Goal: Task Accomplishment & Management: Complete application form

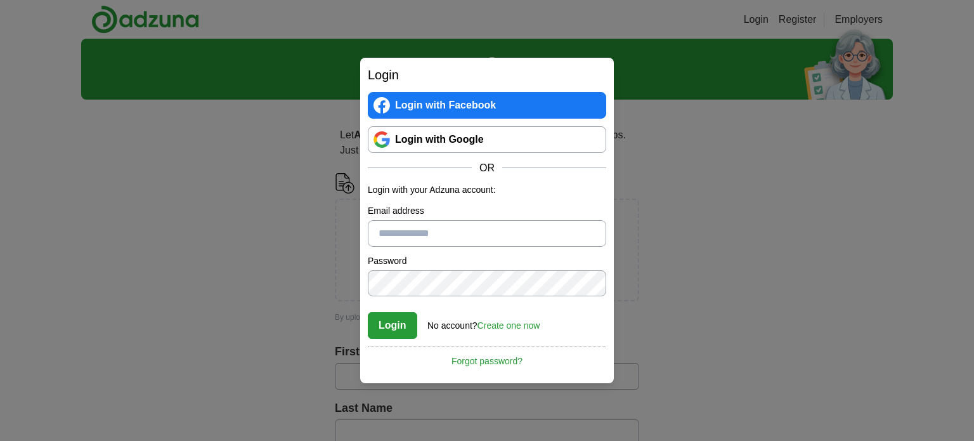
scroll to position [310, 0]
click at [514, 327] on link "Create one now" at bounding box center [509, 325] width 63 height 10
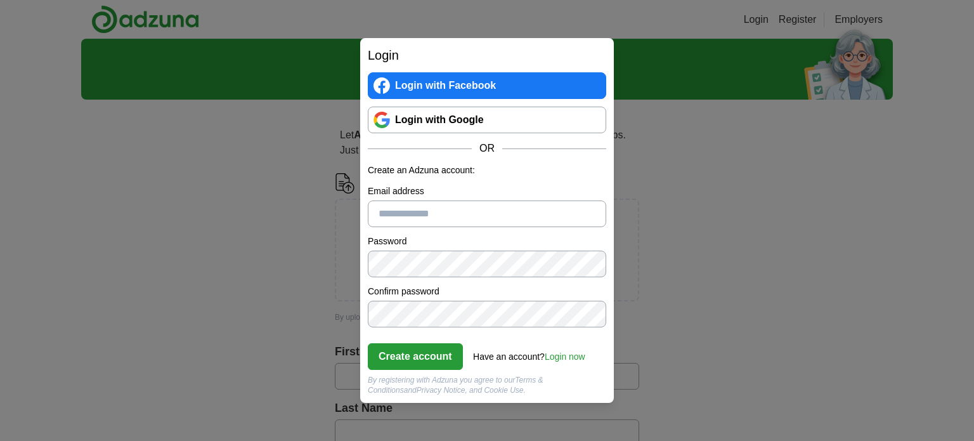
click at [414, 207] on input "Email address" at bounding box center [487, 213] width 238 height 27
type input "**********"
click at [420, 365] on button "Create account" at bounding box center [415, 356] width 95 height 27
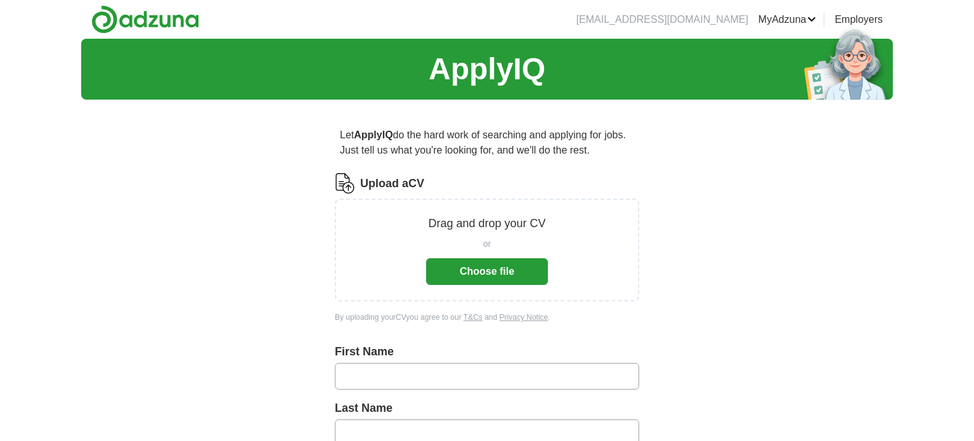
scroll to position [310, 0]
click at [503, 264] on button "Choose file" at bounding box center [487, 271] width 122 height 27
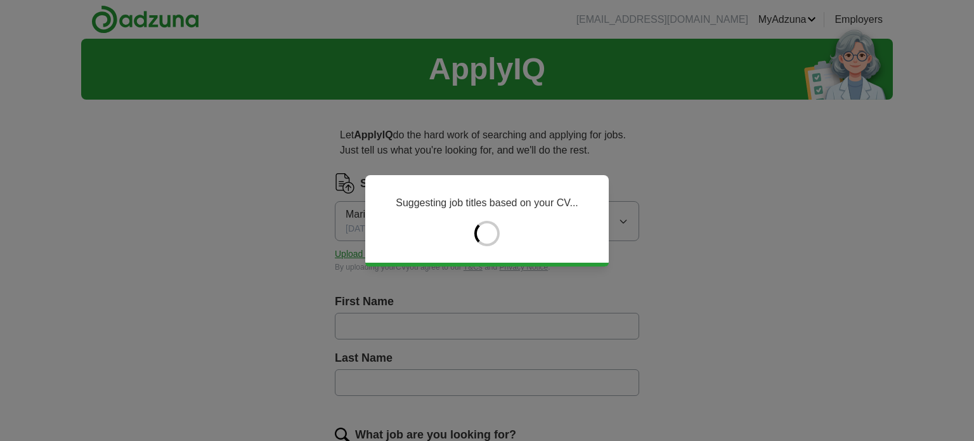
type input "*****"
type input "******"
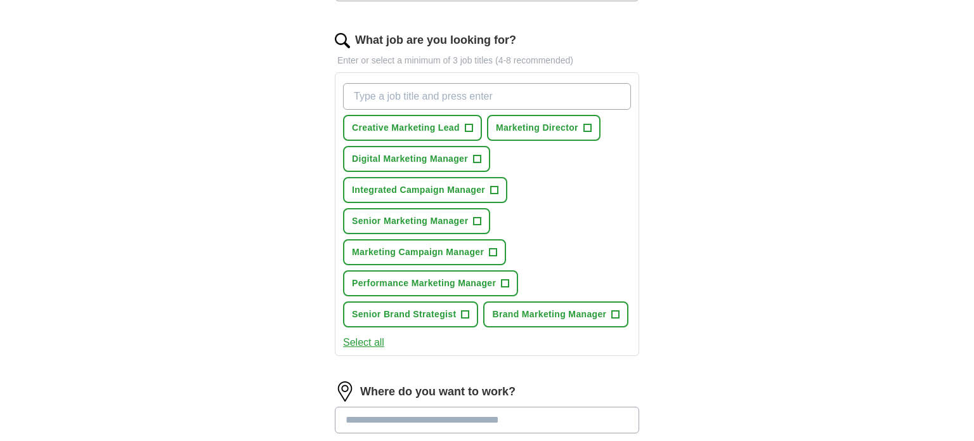
scroll to position [398, 0]
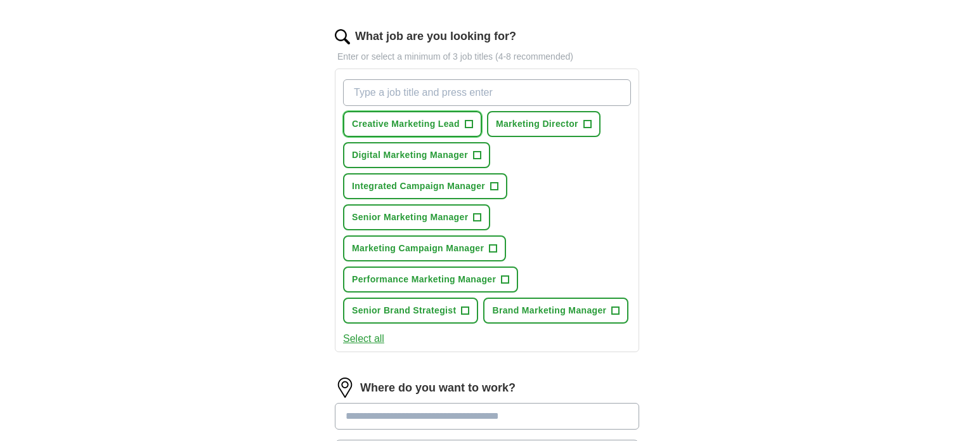
click at [469, 126] on span "+" at bounding box center [469, 124] width 8 height 10
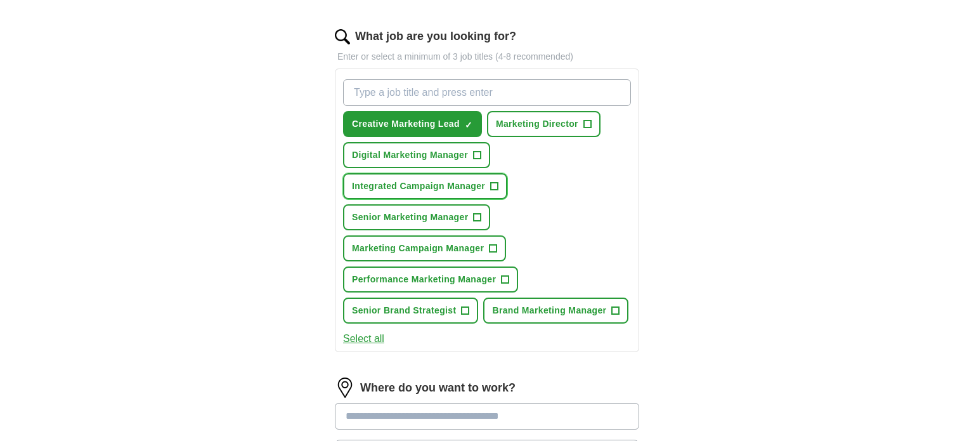
click at [494, 181] on span "+" at bounding box center [495, 186] width 8 height 10
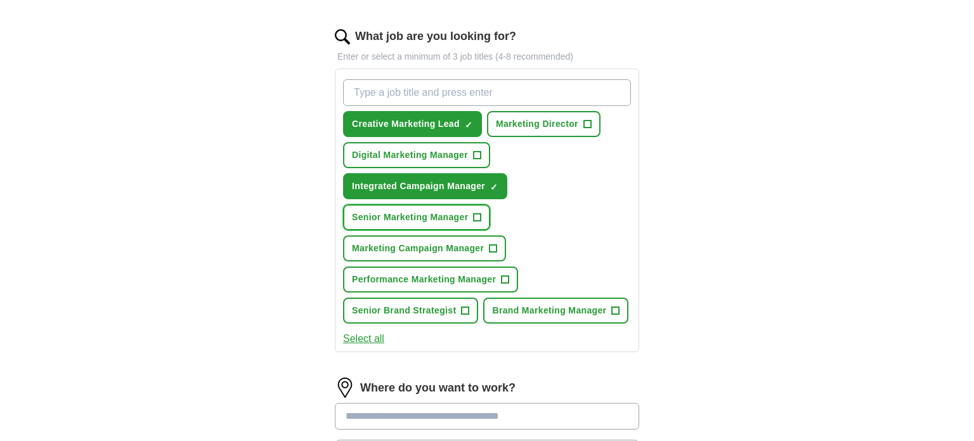
click at [474, 214] on span "+" at bounding box center [478, 217] width 8 height 10
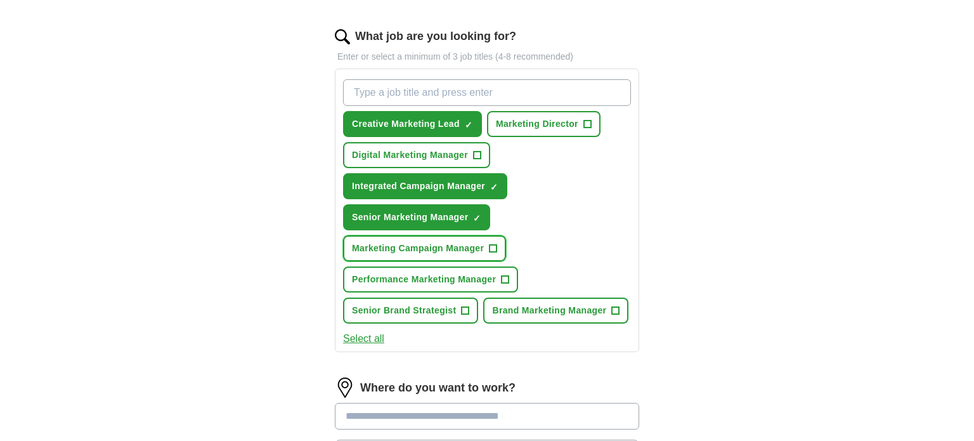
click at [490, 244] on span "+" at bounding box center [494, 249] width 8 height 10
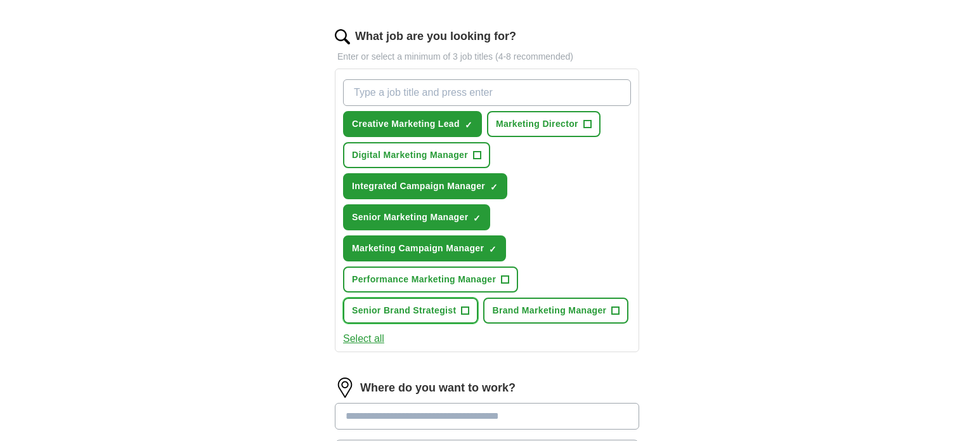
click at [466, 306] on span "+" at bounding box center [466, 311] width 8 height 10
click at [0, 0] on span "×" at bounding box center [0, 0] width 0 height 0
click at [588, 308] on span "Brand Marketing Manager" at bounding box center [549, 310] width 114 height 13
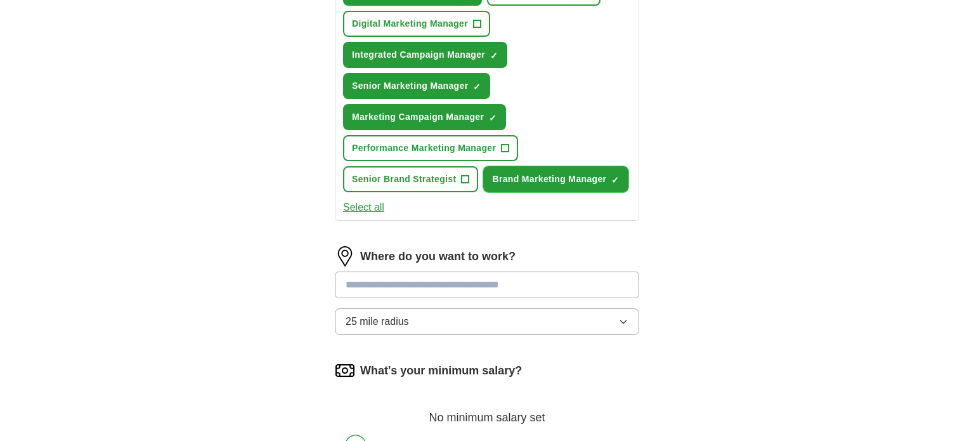
scroll to position [533, 0]
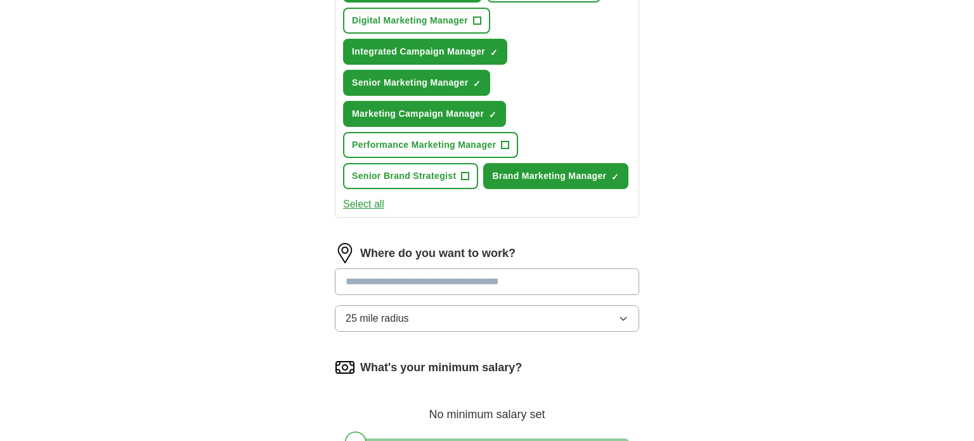
click at [402, 283] on input at bounding box center [487, 281] width 304 height 27
type input "****"
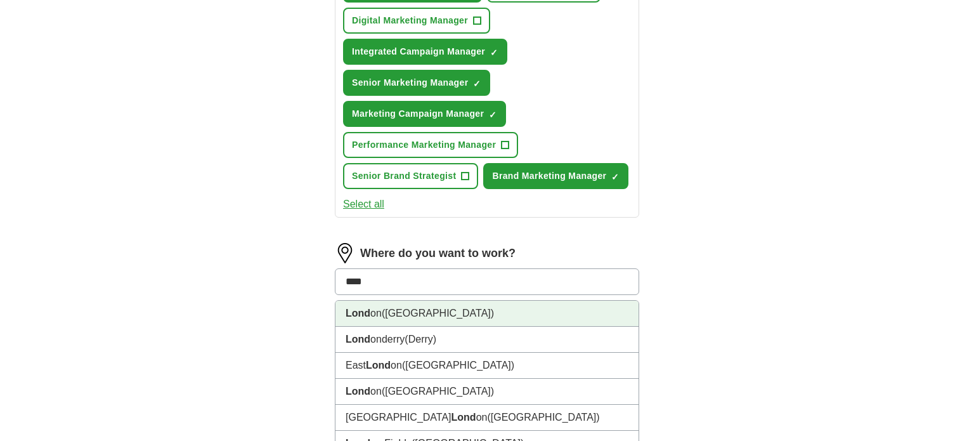
click at [433, 302] on li "Lond on (UK)" at bounding box center [486, 314] width 303 height 26
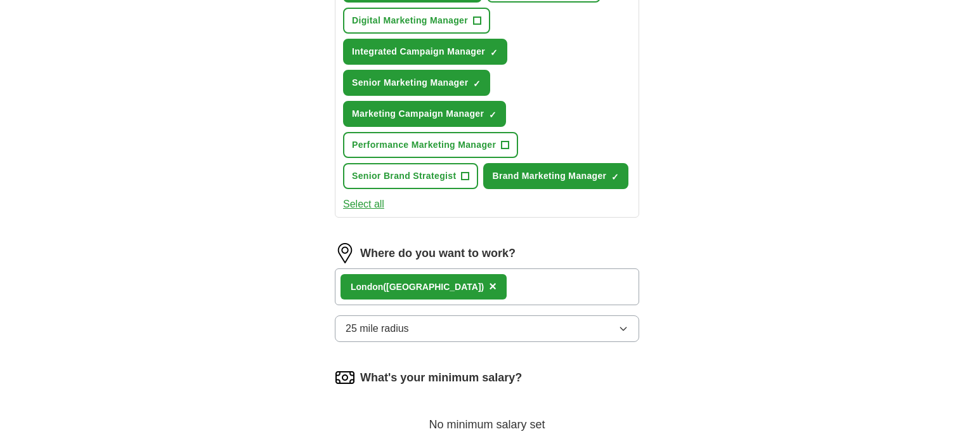
click at [404, 323] on span "25 mile radius" at bounding box center [377, 328] width 63 height 15
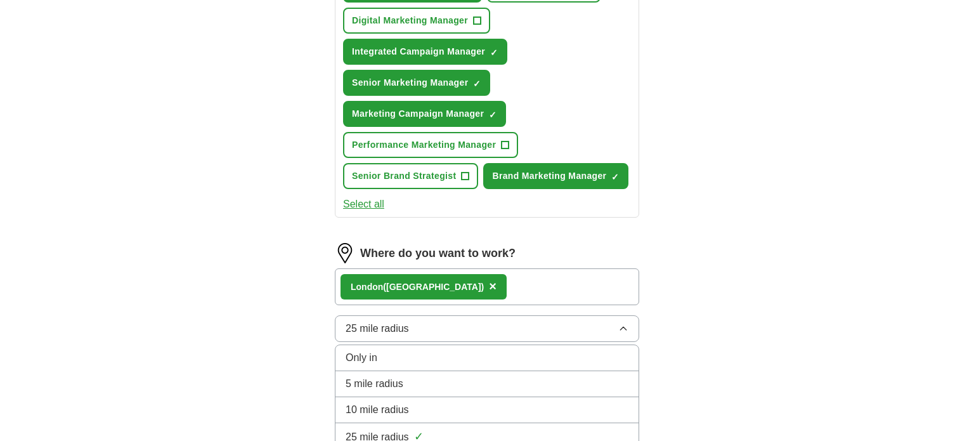
click at [400, 407] on span "10 mile radius" at bounding box center [377, 409] width 63 height 15
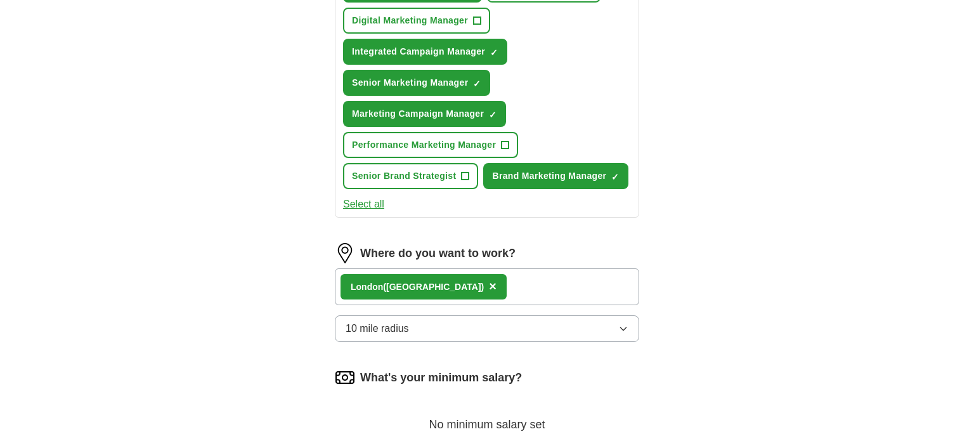
click at [206, 303] on div "ApplyIQ Let ApplyIQ do the hard work of searching and applying for jobs. Just t…" at bounding box center [487, 36] width 812 height 1060
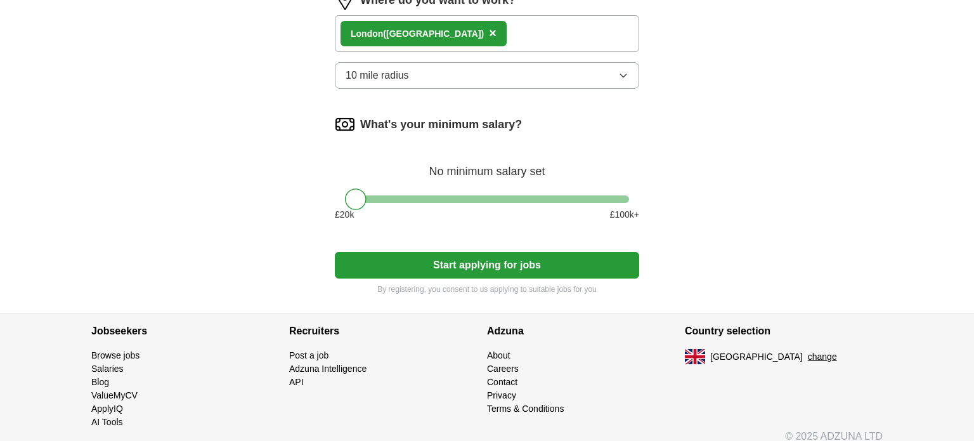
scroll to position [793, 0]
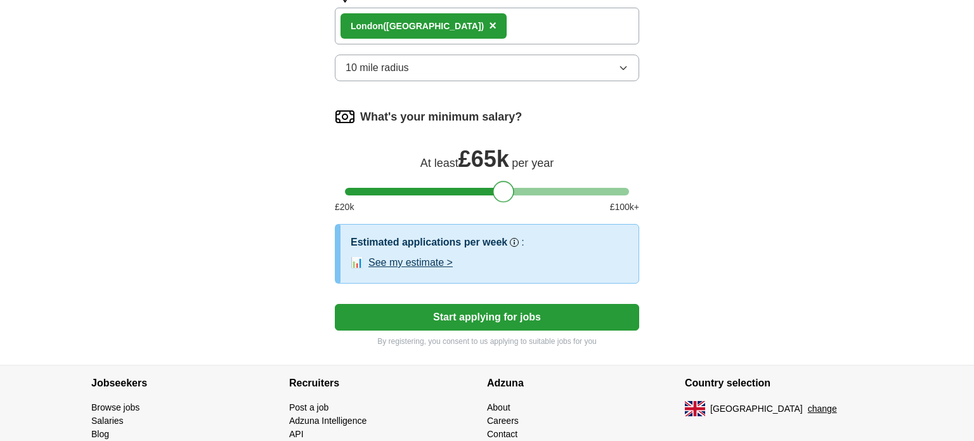
drag, startPoint x: 358, startPoint y: 186, endPoint x: 505, endPoint y: 186, distance: 147.8
click at [505, 186] on div at bounding box center [504, 192] width 22 height 22
click at [551, 309] on button "Start applying for jobs" at bounding box center [487, 317] width 304 height 27
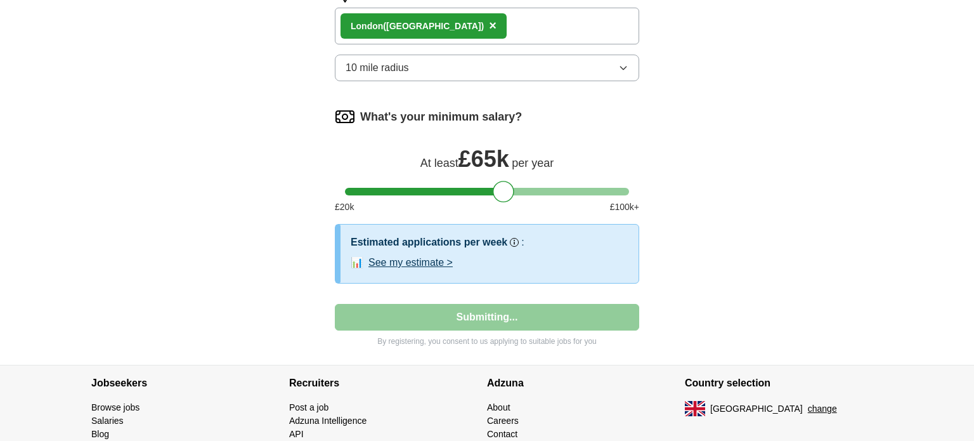
select select "**"
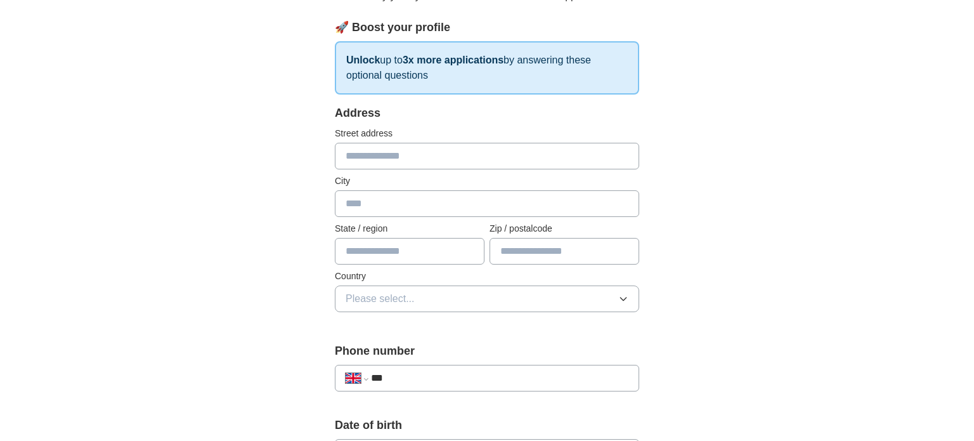
scroll to position [181, 0]
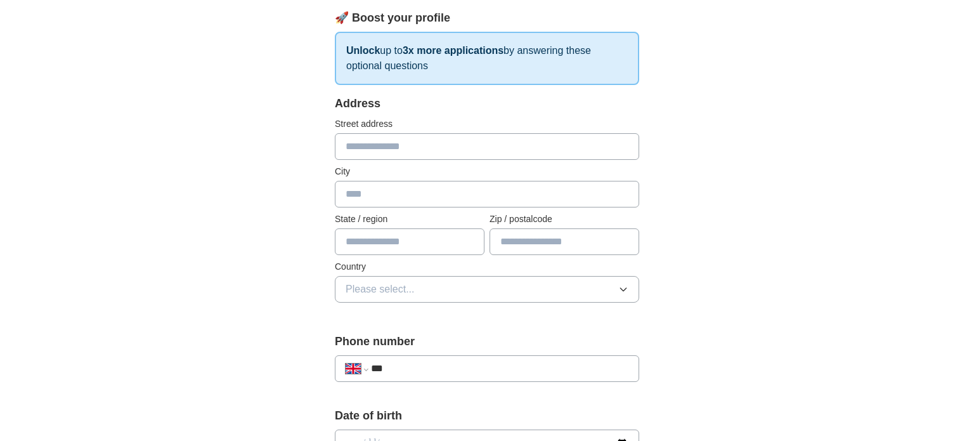
click at [380, 201] on input "text" at bounding box center [487, 194] width 304 height 27
type input "******"
type input "*********"
type input "******"
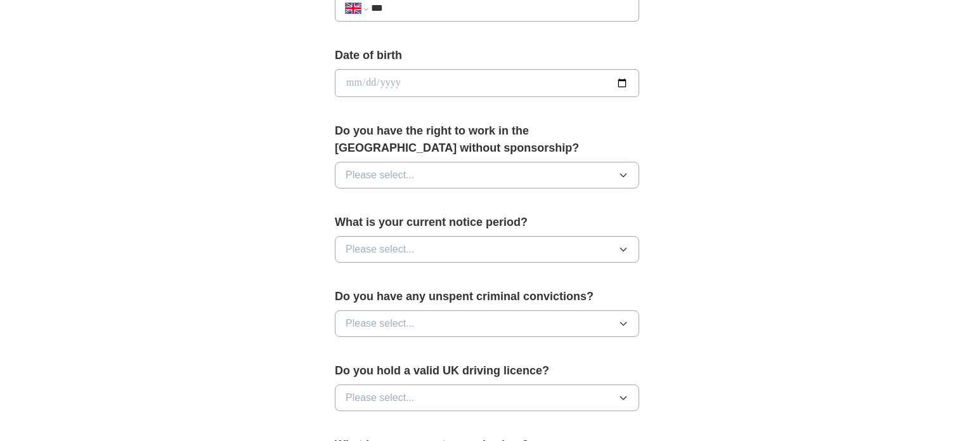
scroll to position [543, 0]
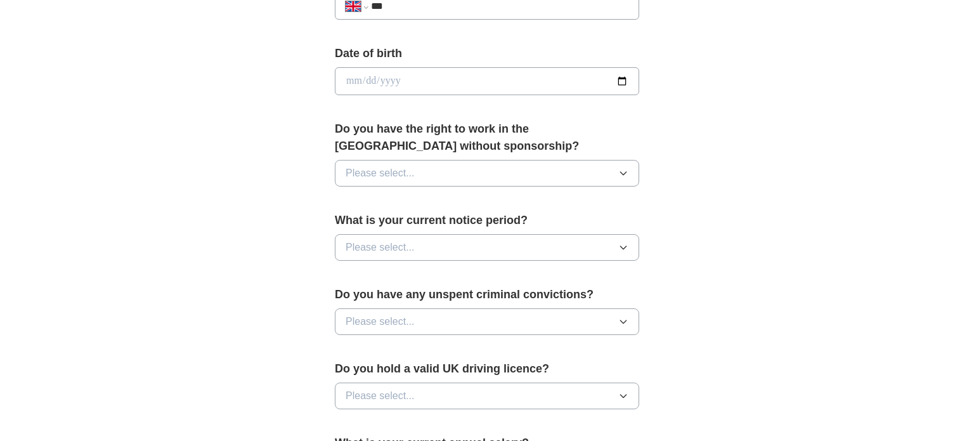
click at [410, 167] on span "Please select..." at bounding box center [380, 173] width 69 height 15
click at [406, 207] on div "Yes" at bounding box center [487, 202] width 283 height 15
click at [372, 247] on span "Please select..." at bounding box center [380, 247] width 69 height 15
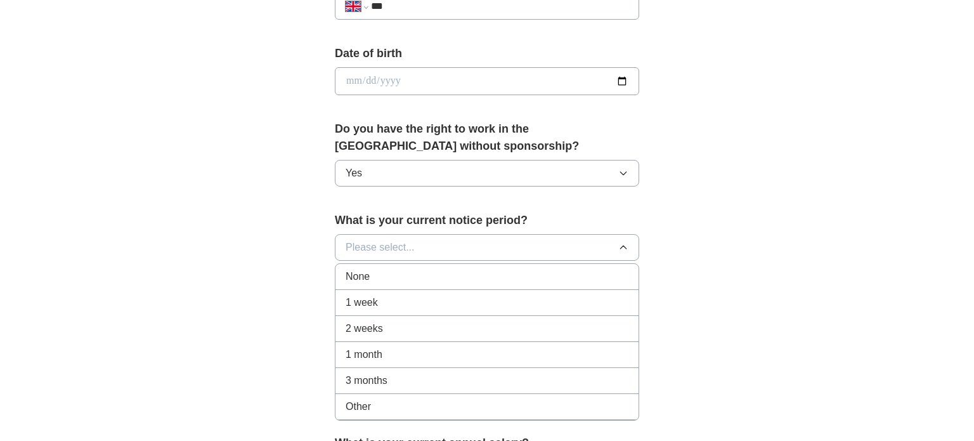
click at [380, 283] on li "None" at bounding box center [486, 277] width 303 height 26
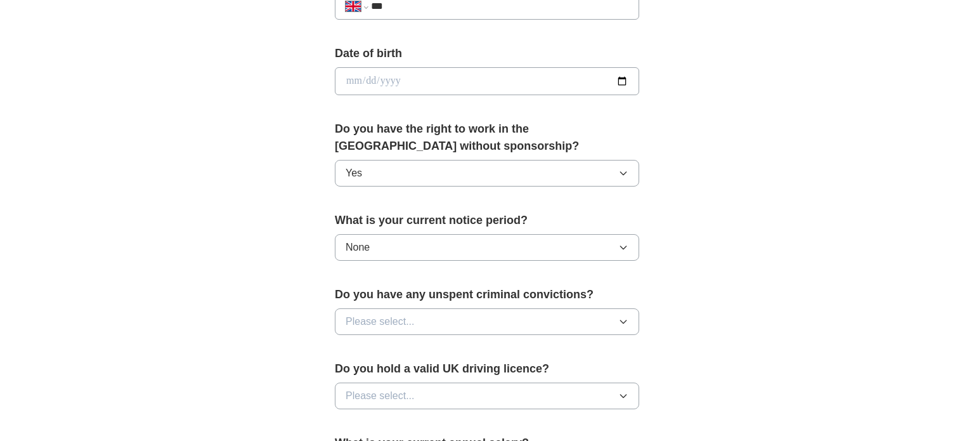
click at [429, 323] on button "Please select..." at bounding box center [487, 321] width 304 height 27
click at [405, 379] on div "No" at bounding box center [487, 376] width 283 height 15
click at [293, 353] on div "**********" at bounding box center [487, 100] width 406 height 1067
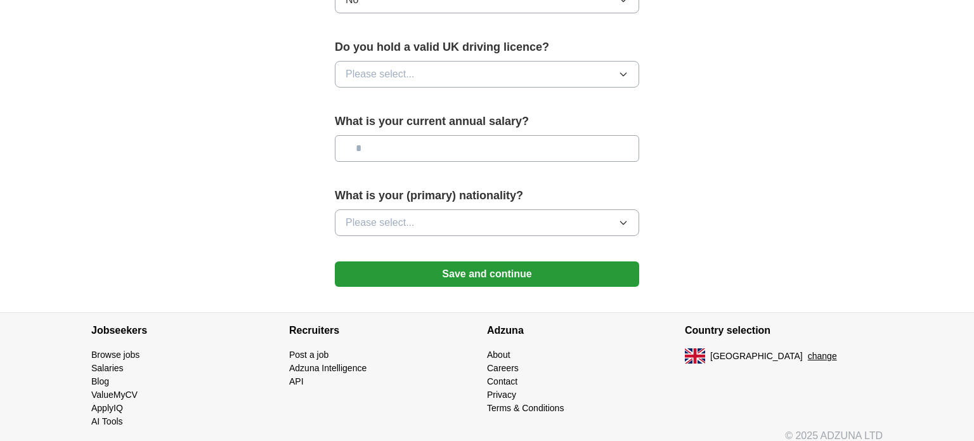
scroll to position [873, 0]
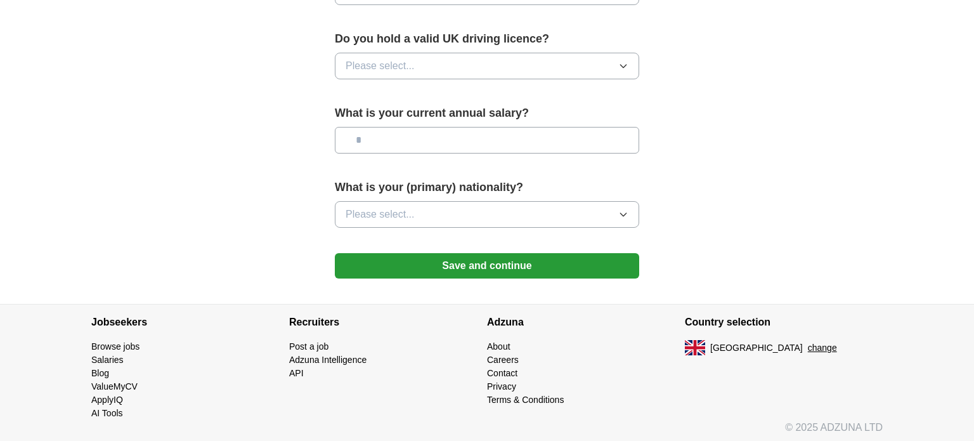
click at [400, 212] on span "Please select..." at bounding box center [380, 214] width 69 height 15
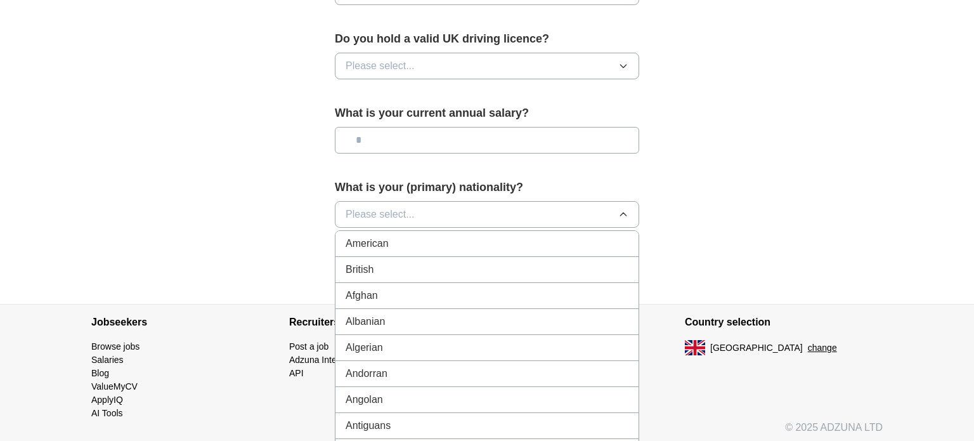
click at [399, 262] on div "British" at bounding box center [487, 269] width 283 height 15
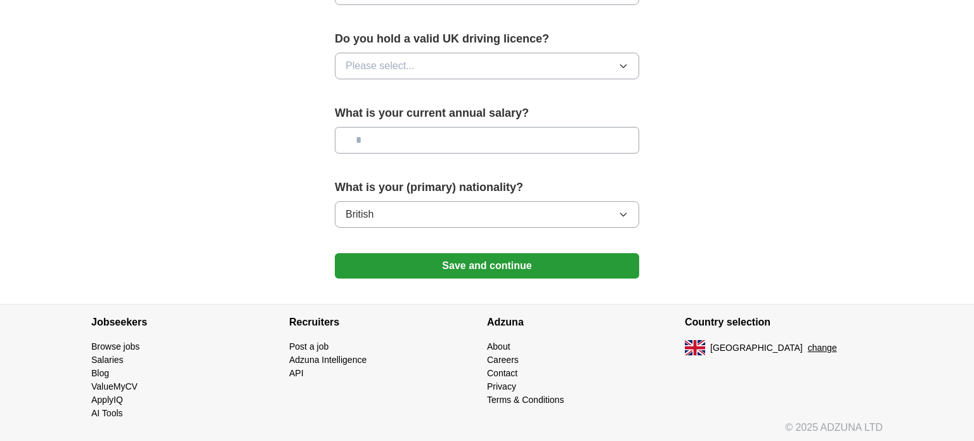
click at [439, 263] on button "Save and continue" at bounding box center [487, 265] width 304 height 25
